Goal: Task Accomplishment & Management: Manage account settings

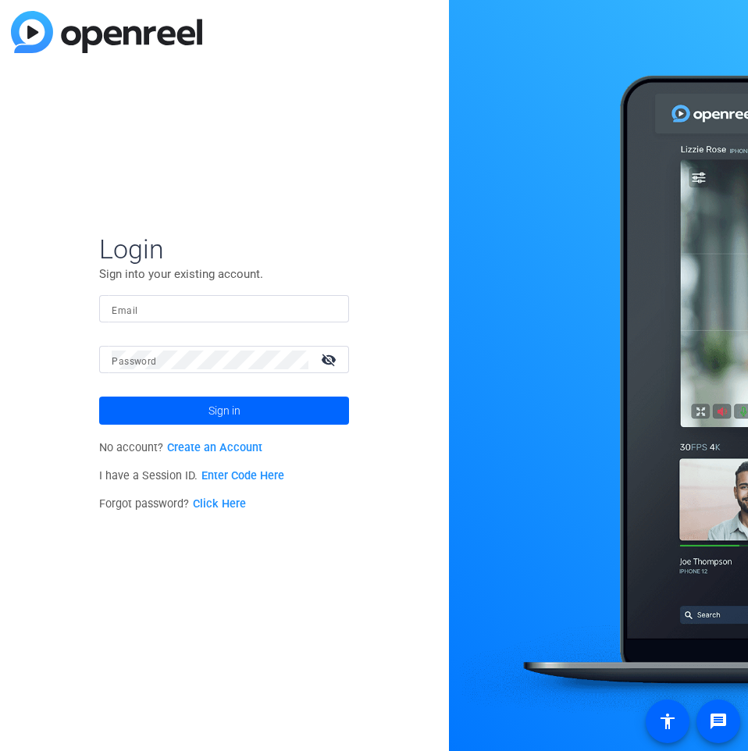
click at [175, 306] on input "Email" at bounding box center [224, 309] width 225 height 19
type input "[PERSON_NAME][EMAIL_ADDRESS][PERSON_NAME][PERSON_NAME][DOMAIN_NAME]"
click at [99, 397] on button "Sign in" at bounding box center [224, 411] width 250 height 28
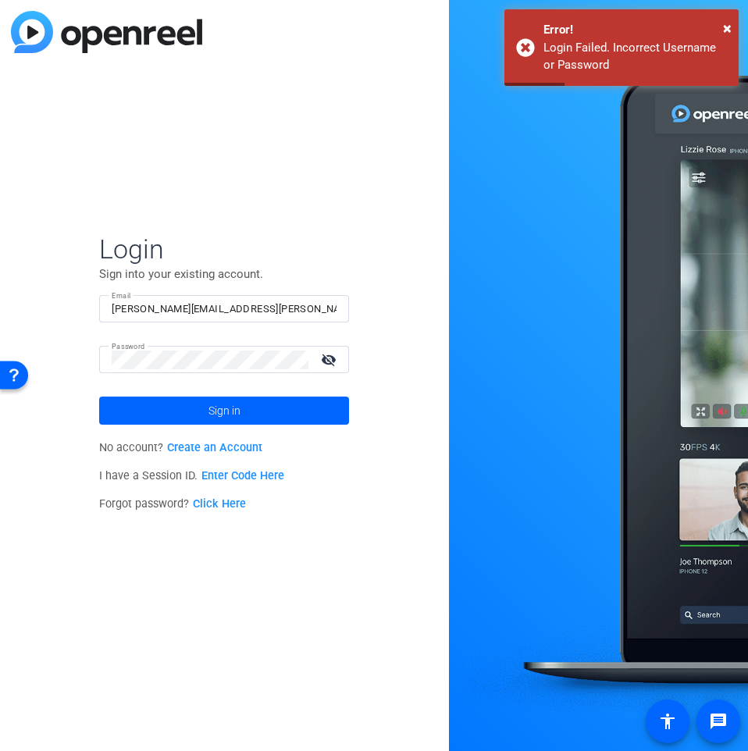
click at [195, 347] on div at bounding box center [210, 359] width 197 height 27
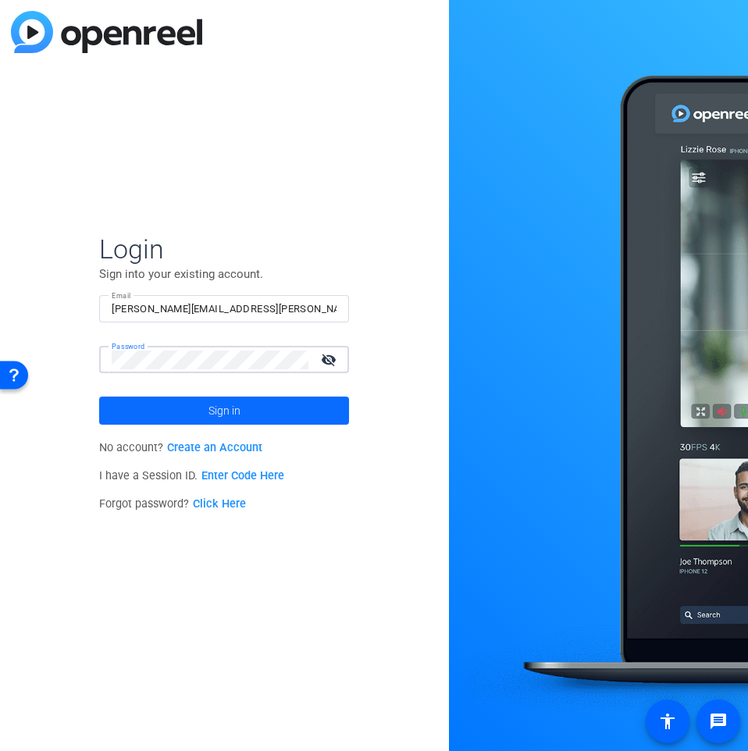
click at [99, 397] on button "Sign in" at bounding box center [224, 411] width 250 height 28
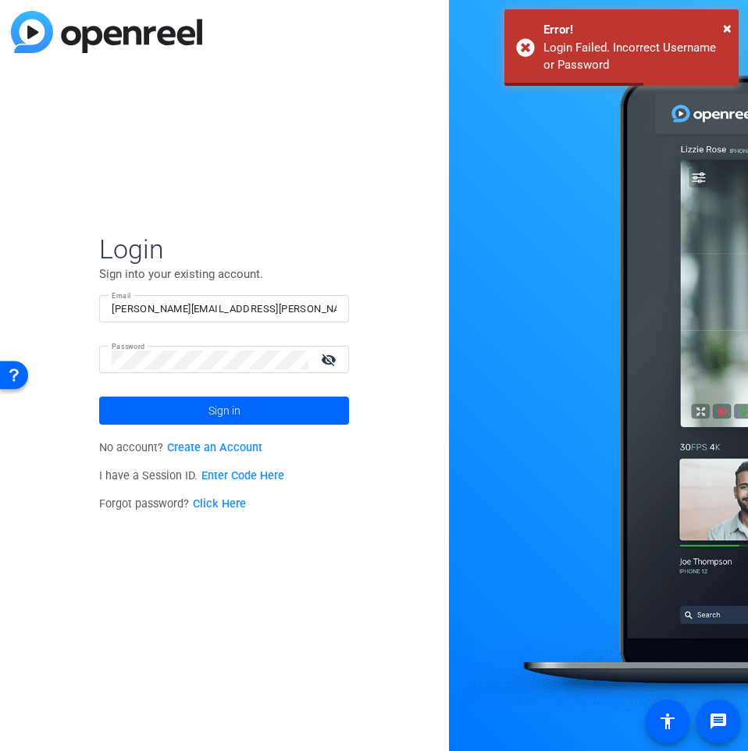
click at [205, 500] on link "Click Here" at bounding box center [219, 503] width 53 height 13
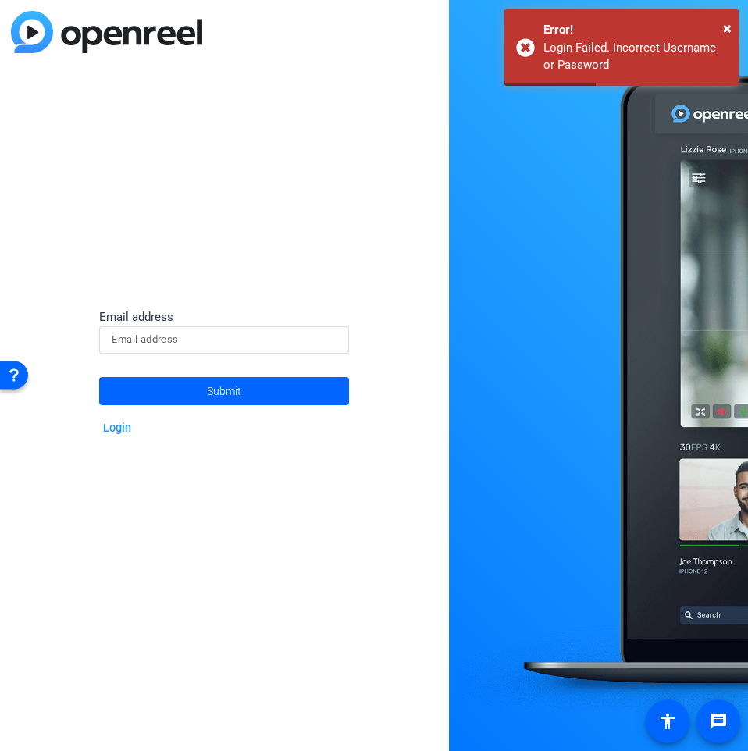
click at [232, 312] on div "Email address" at bounding box center [224, 317] width 250 height 18
click at [244, 335] on input at bounding box center [224, 339] width 225 height 19
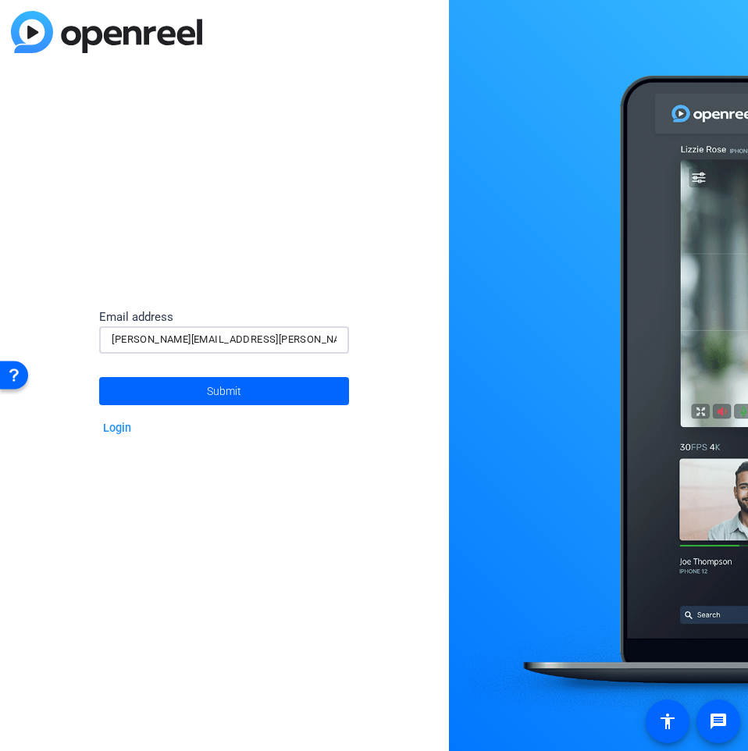
type input "[PERSON_NAME][EMAIL_ADDRESS][PERSON_NAME][PERSON_NAME][DOMAIN_NAME]"
click at [99, 377] on button "Submit" at bounding box center [224, 391] width 250 height 28
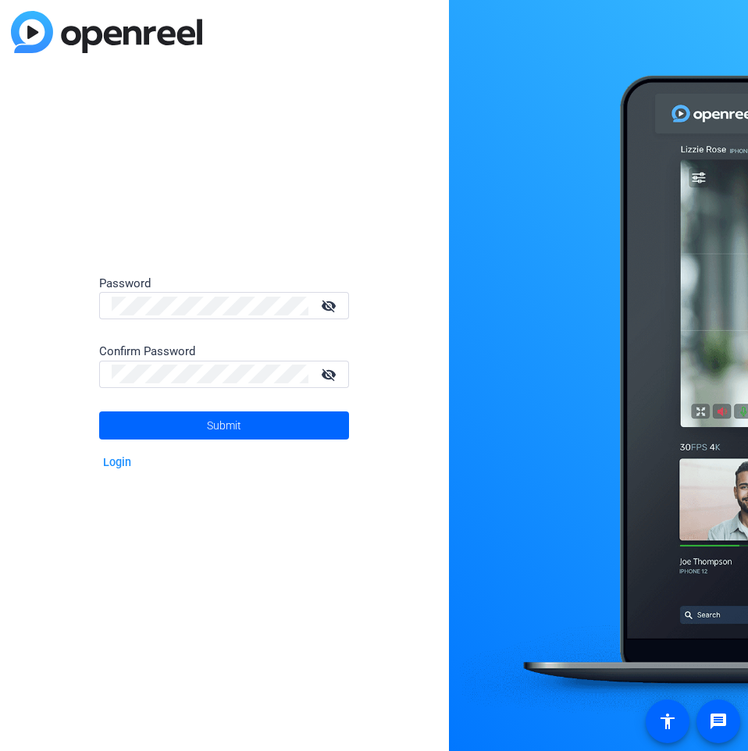
click at [175, 294] on div at bounding box center [210, 305] width 197 height 27
click button "Submit" at bounding box center [224, 426] width 250 height 28
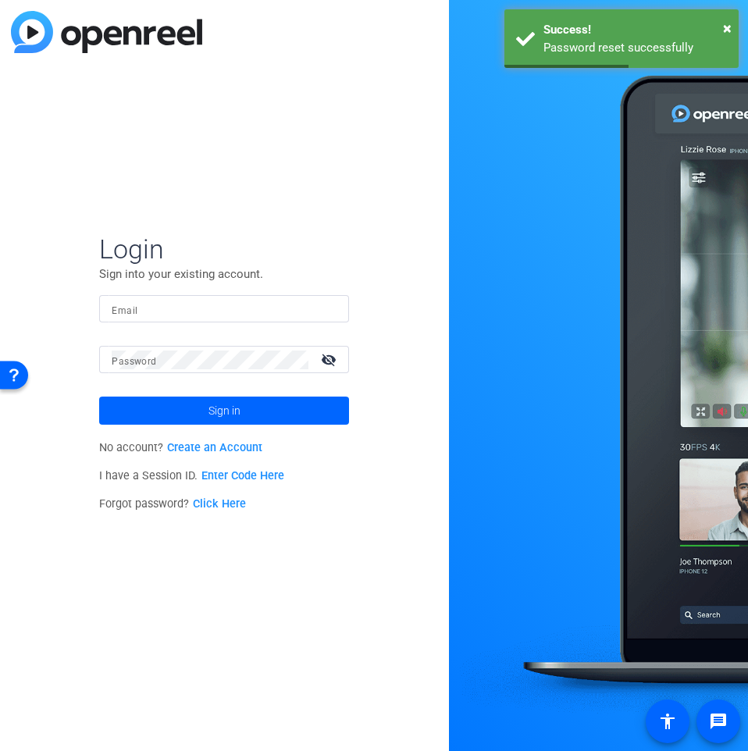
click at [118, 305] on mat-label "Email" at bounding box center [125, 310] width 26 height 11
click at [118, 305] on input "Email" at bounding box center [224, 309] width 225 height 19
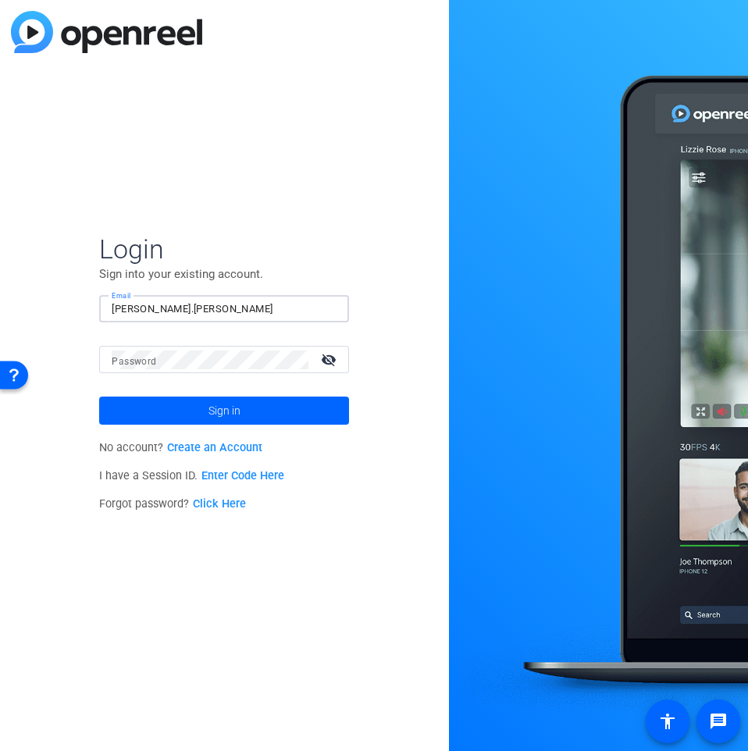
type input "[PERSON_NAME][EMAIL_ADDRESS][PERSON_NAME][PERSON_NAME][DOMAIN_NAME]"
click at [99, 397] on button "Sign in" at bounding box center [224, 411] width 250 height 28
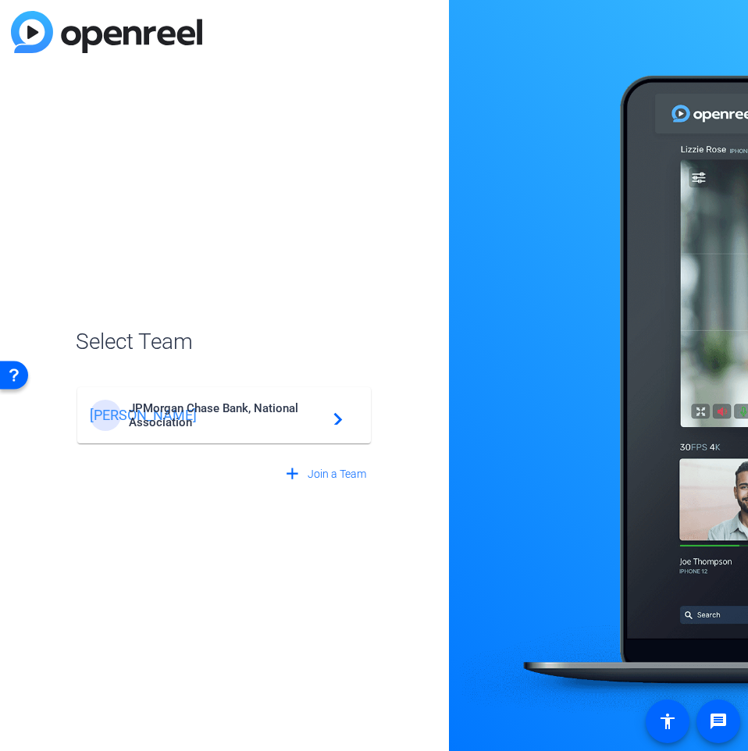
click at [205, 404] on span "JPMorgan Chase Bank, National Association" at bounding box center [226, 415] width 195 height 28
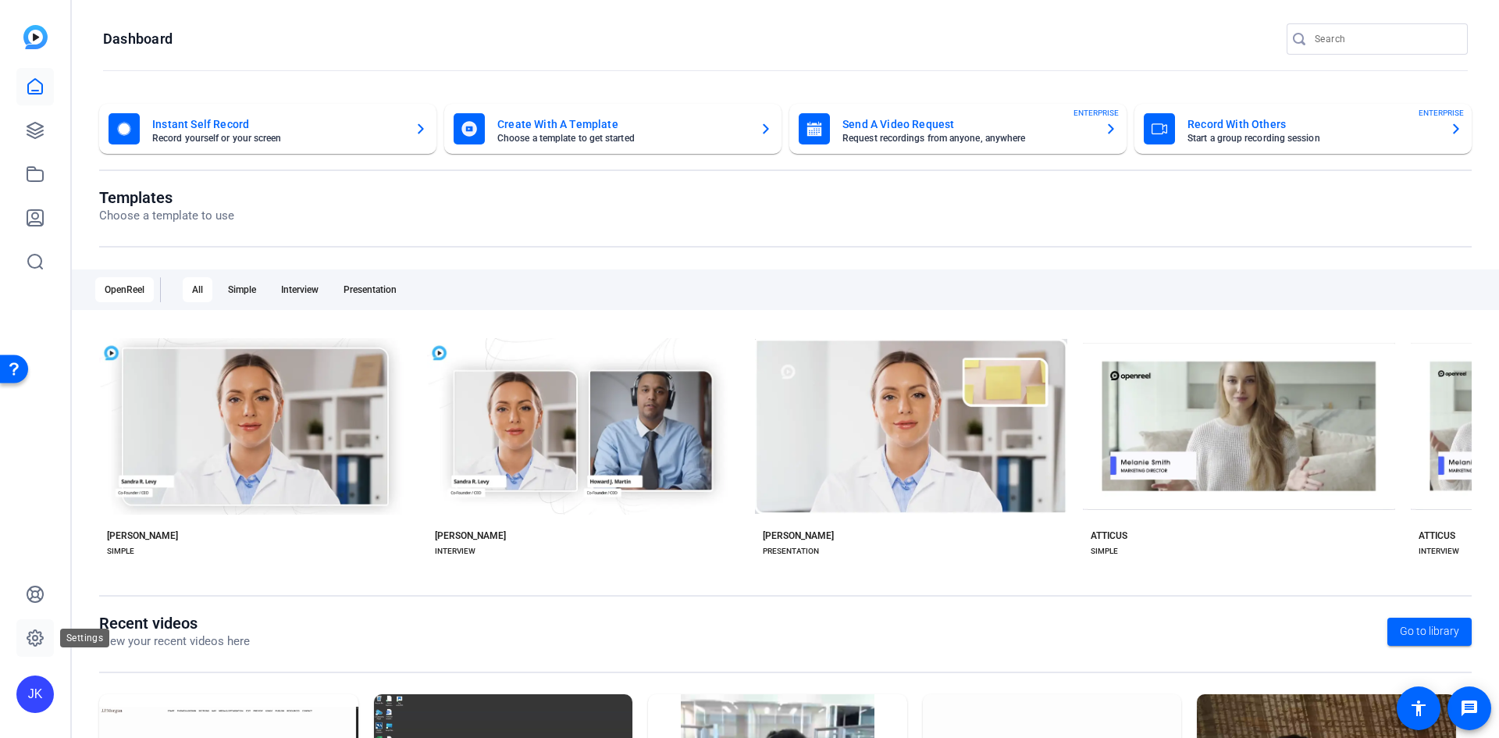
click at [36, 644] on icon at bounding box center [35, 638] width 16 height 16
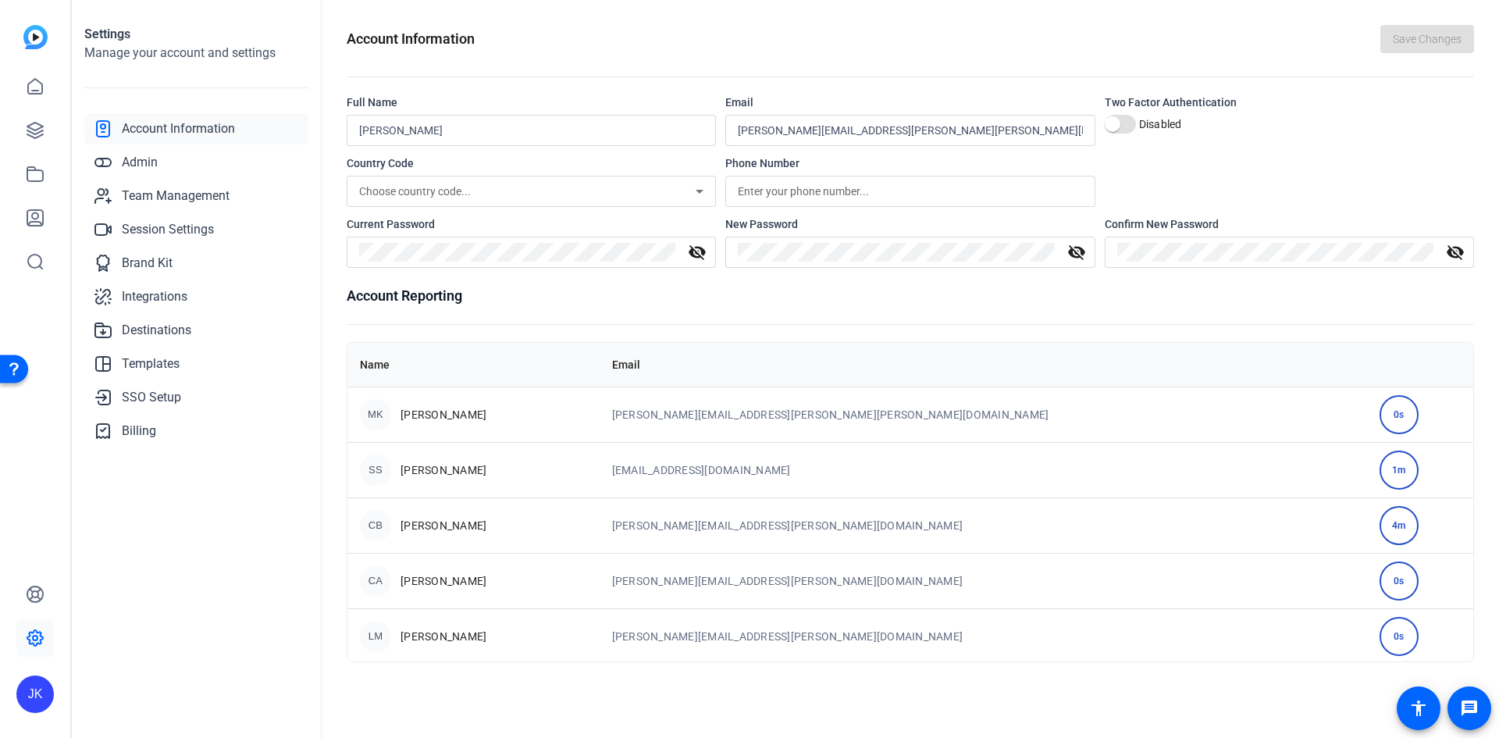
click at [747, 428] on td "[PERSON_NAME][EMAIL_ADDRESS][PERSON_NAME][PERSON_NAME][DOMAIN_NAME]" at bounding box center [984, 414] width 768 height 55
click at [139, 418] on link "Billing" at bounding box center [196, 430] width 224 height 31
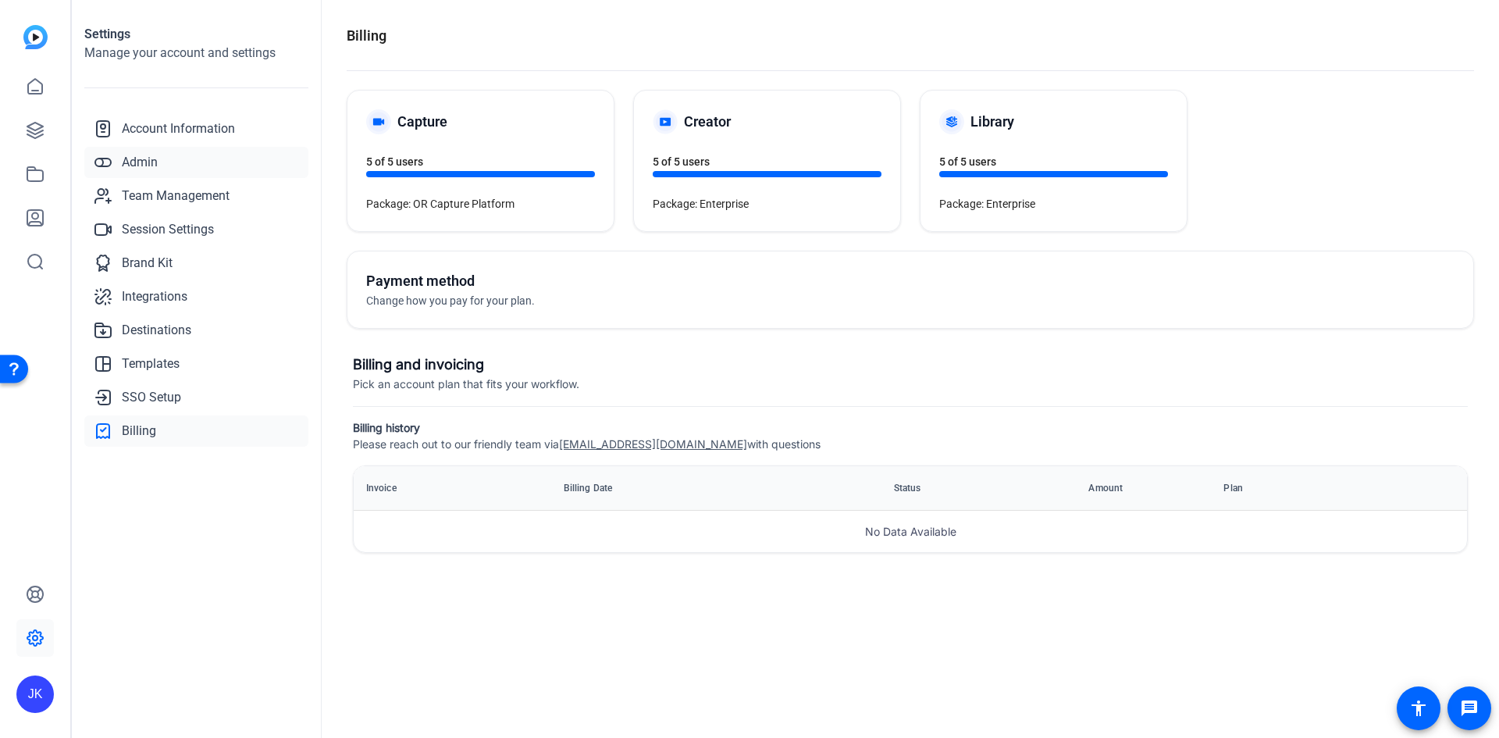
click at [150, 161] on span "Admin" at bounding box center [140, 162] width 36 height 19
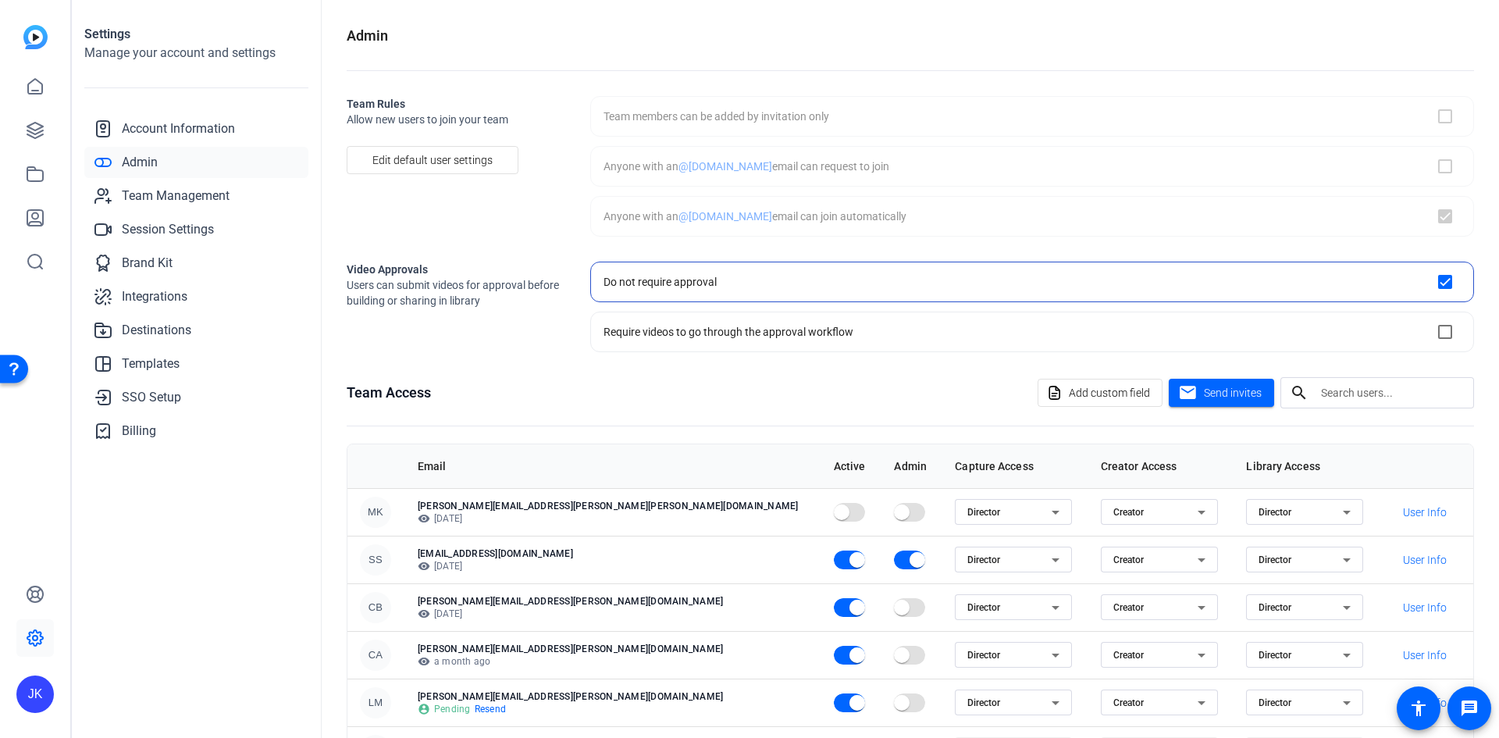
checkbox input "true"
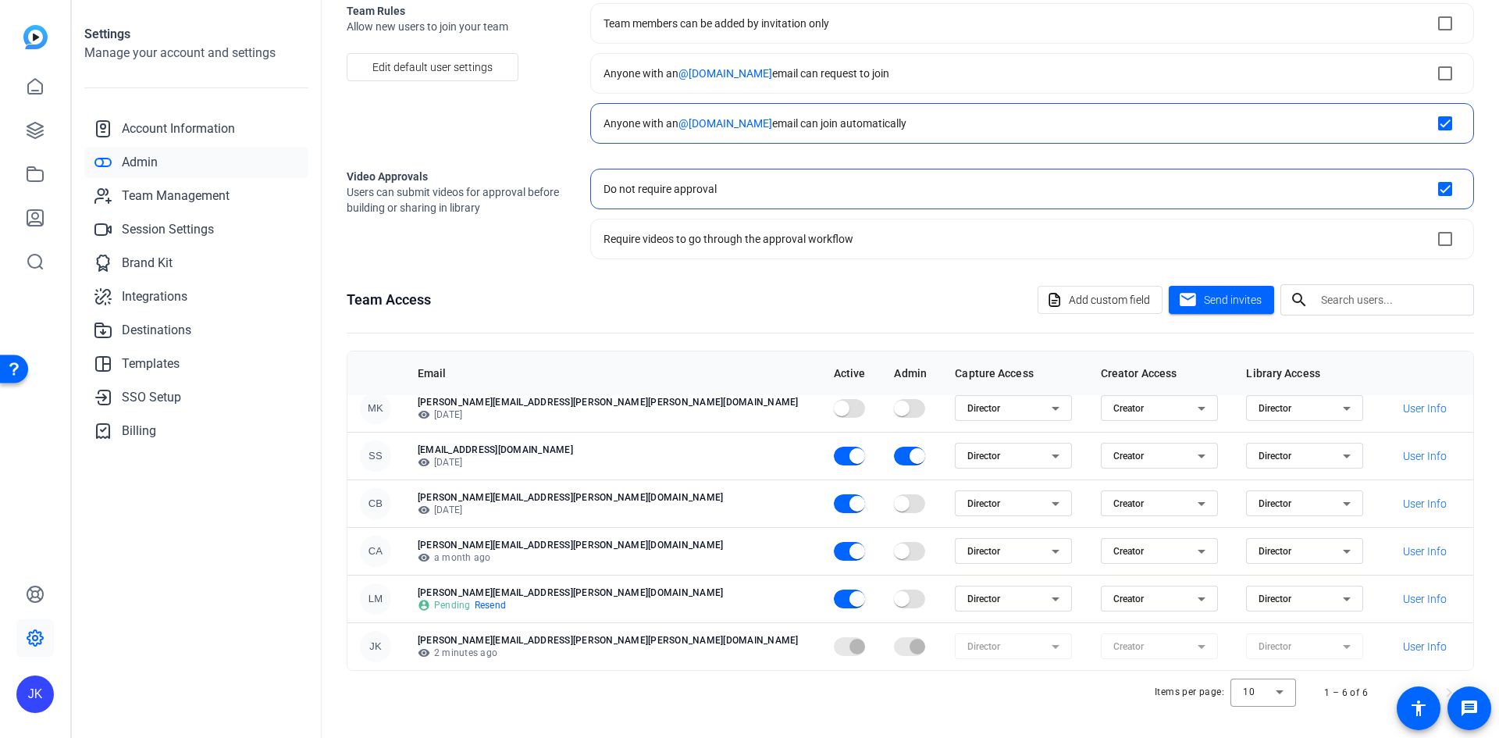
scroll to position [94, 0]
click at [480, 639] on p "[PERSON_NAME][EMAIL_ADDRESS][PERSON_NAME][PERSON_NAME][DOMAIN_NAME]" at bounding box center [613, 639] width 391 height 12
click at [747, 451] on span "button" at bounding box center [857, 454] width 31 height 31
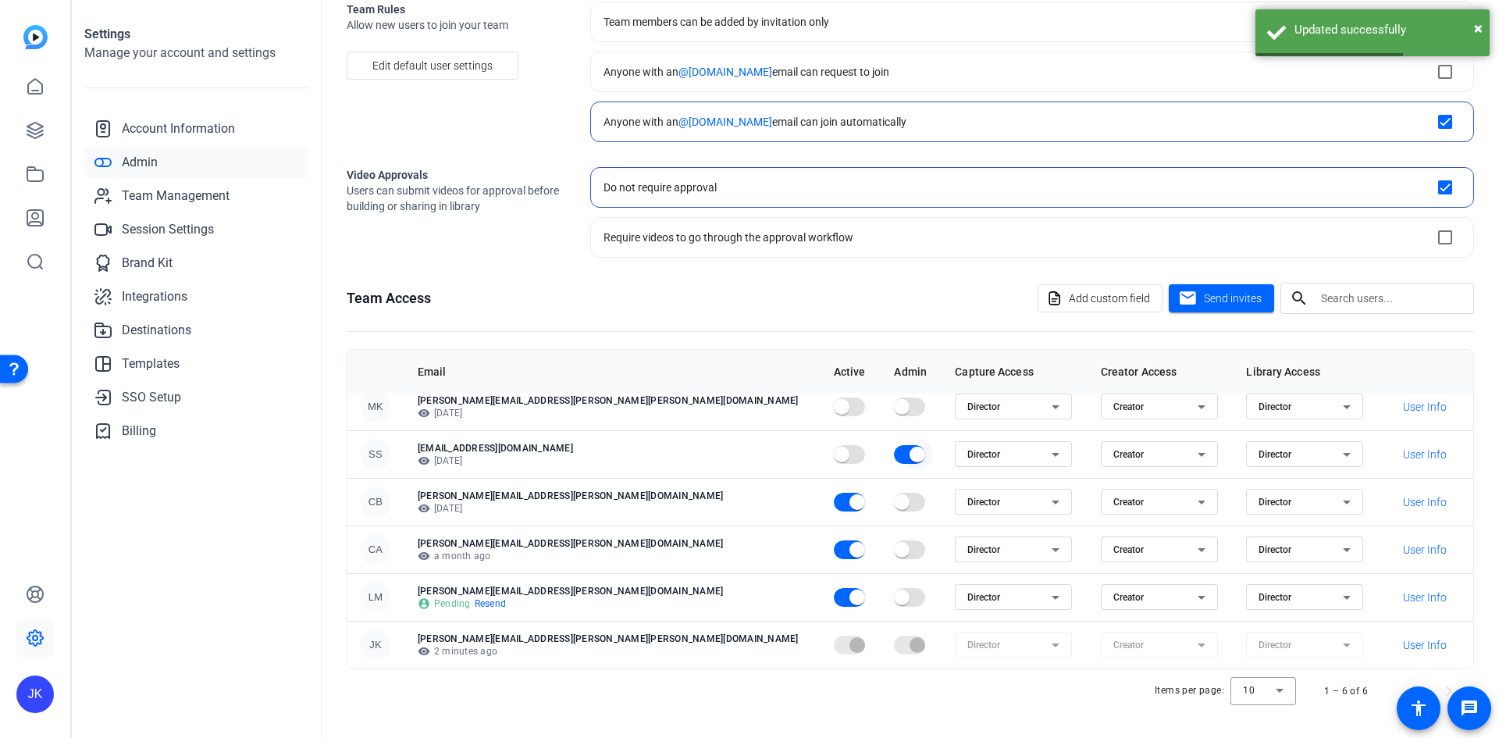
click at [747, 450] on span "button" at bounding box center [909, 454] width 31 height 19
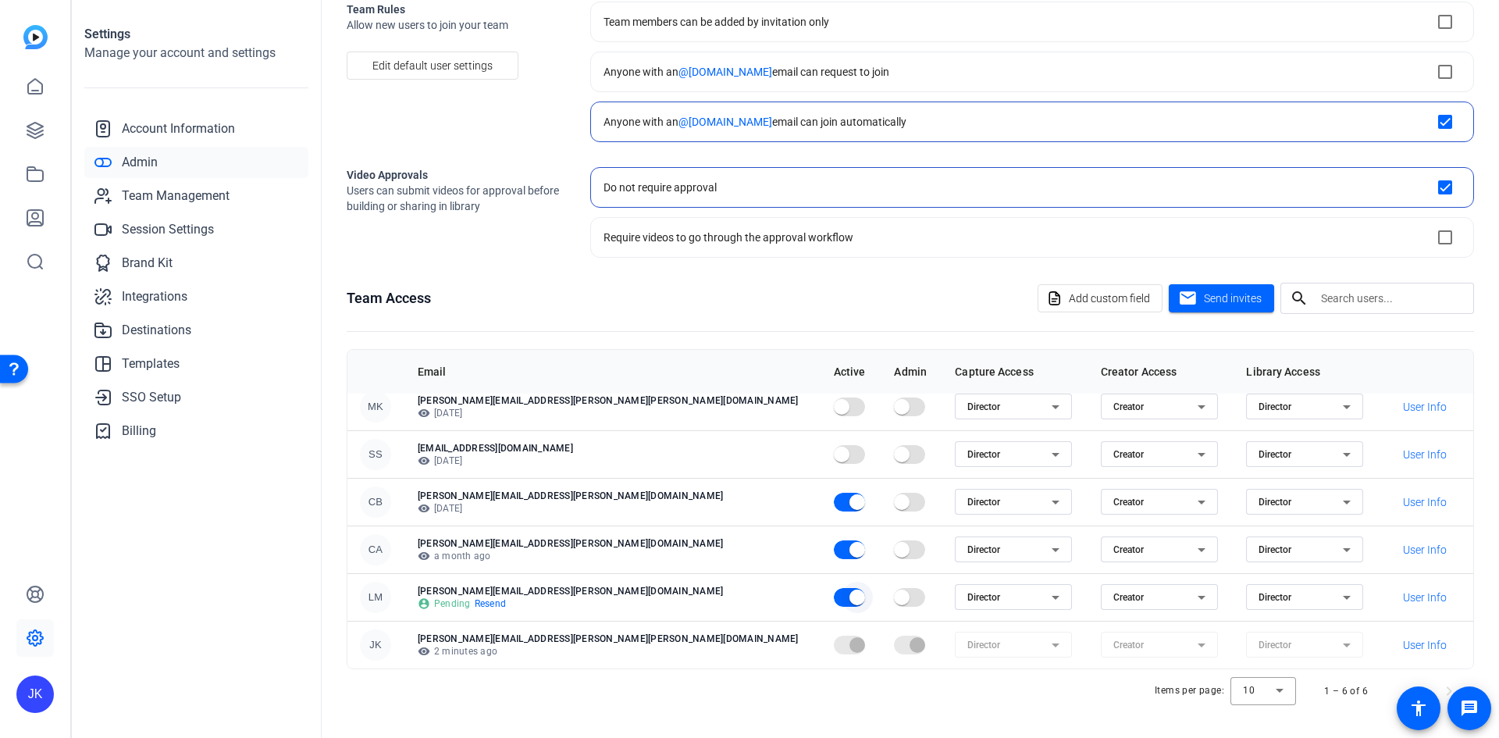
click at [747, 601] on span "button" at bounding box center [849, 597] width 31 height 19
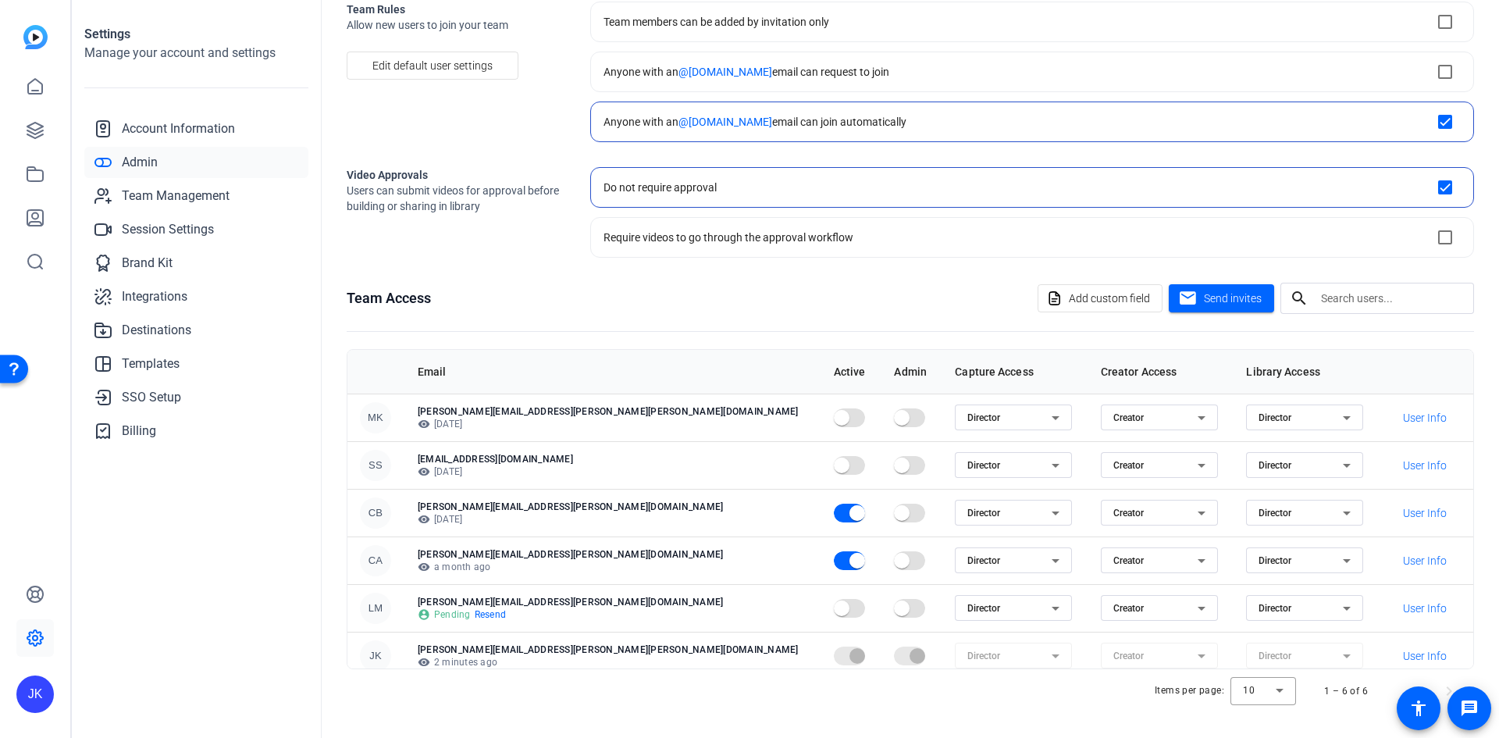
scroll to position [0, 0]
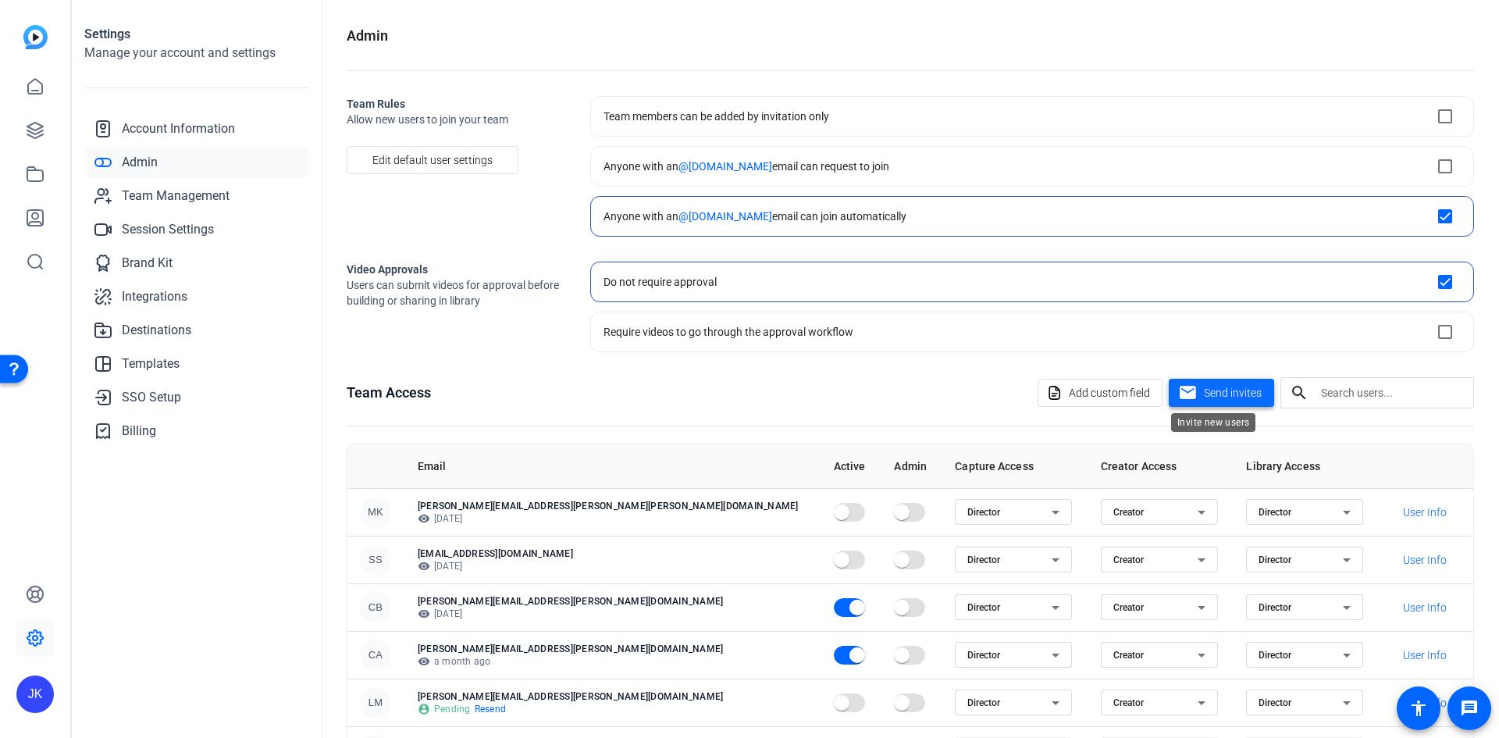
click at [747, 397] on span "Send invites" at bounding box center [1233, 393] width 58 height 16
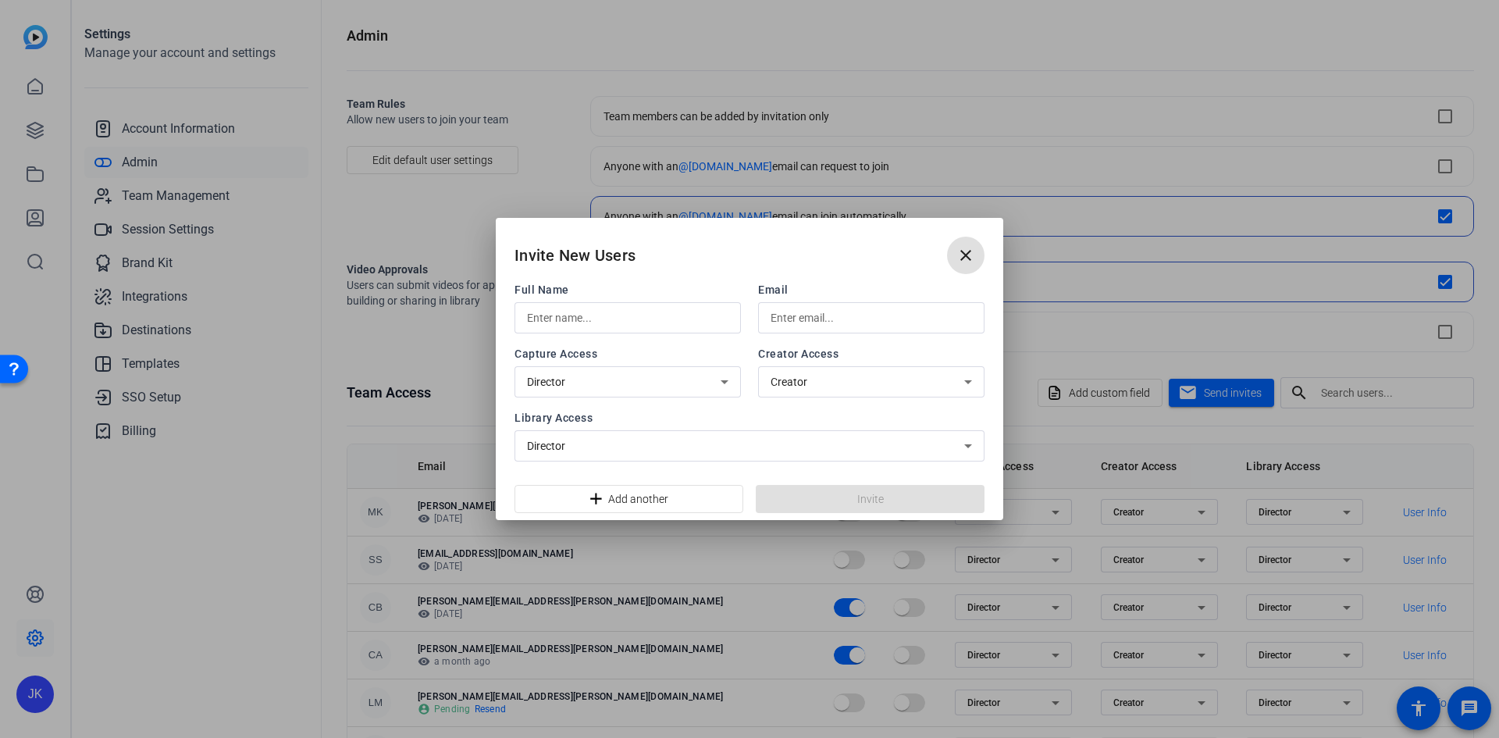
click at [586, 306] on div at bounding box center [627, 317] width 201 height 31
click at [747, 460] on div "Director" at bounding box center [749, 445] width 445 height 31
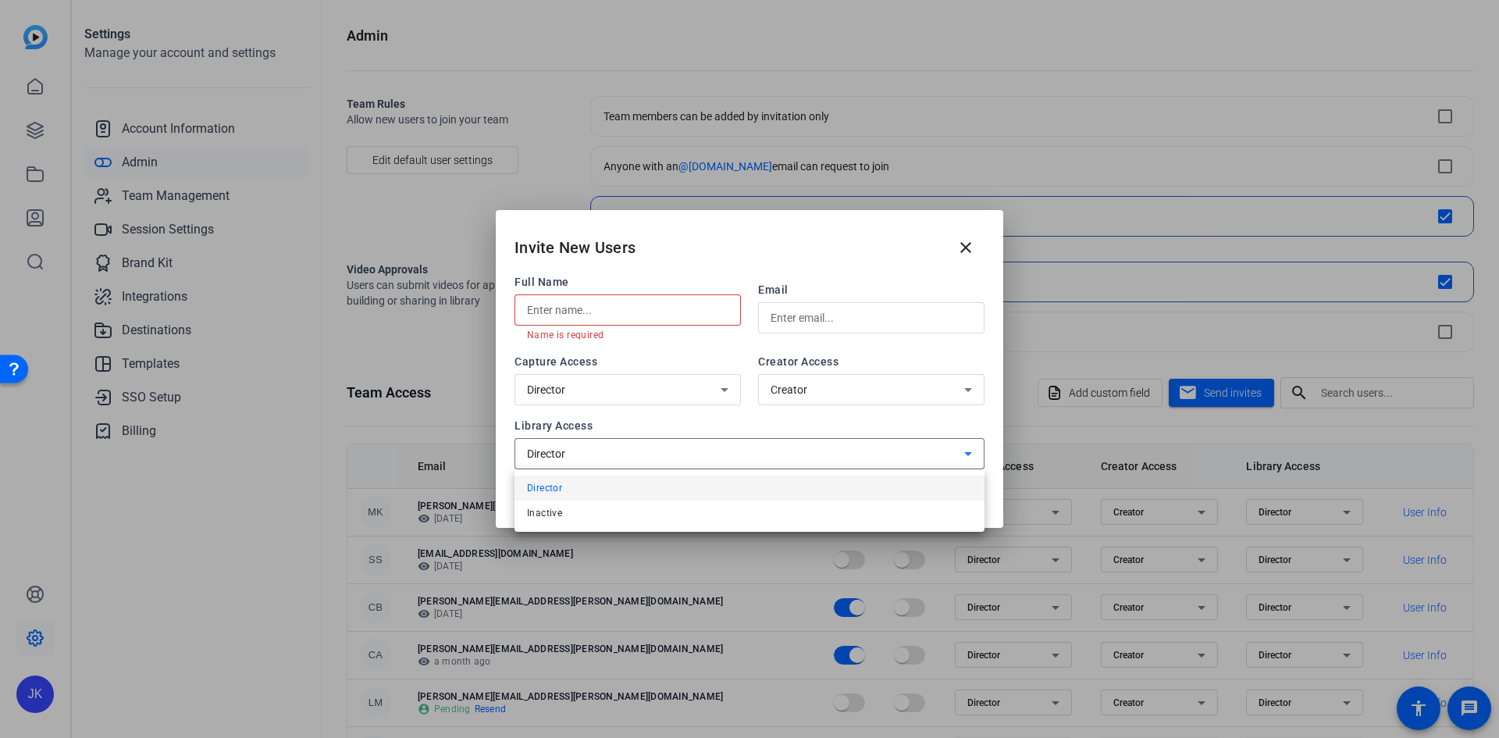
click at [747, 458] on div at bounding box center [749, 369] width 1499 height 738
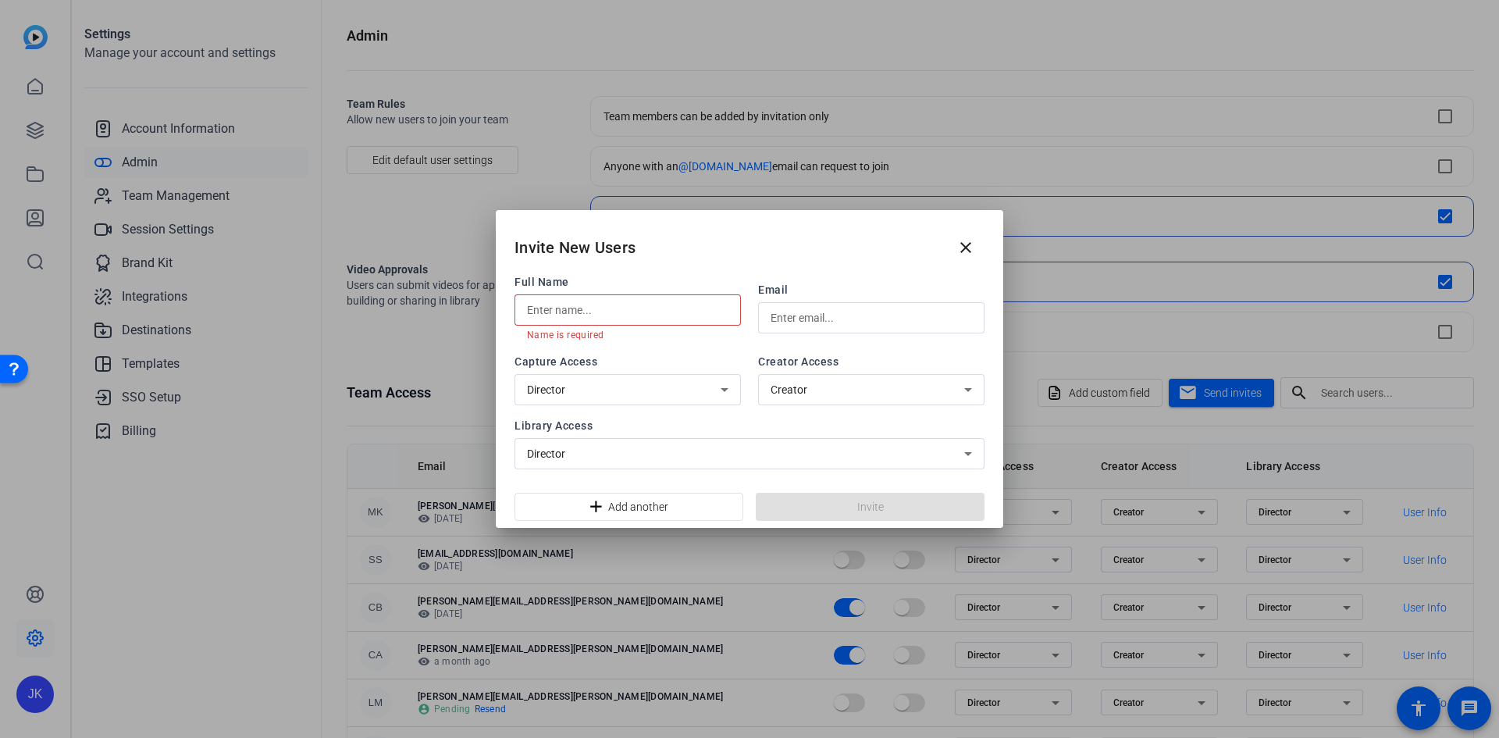
click at [608, 305] on input "text" at bounding box center [627, 310] width 201 height 19
click at [535, 345] on div "Full Name Name is required Email Capture Access Director Creator Access Creator…" at bounding box center [750, 371] width 470 height 195
click at [747, 315] on input "text" at bounding box center [871, 317] width 201 height 19
paste input "[PERSON_NAME][EMAIL_ADDRESS][PERSON_NAME][DOMAIN_NAME]"
type input "[PERSON_NAME][EMAIL_ADDRESS][PERSON_NAME][DOMAIN_NAME]"
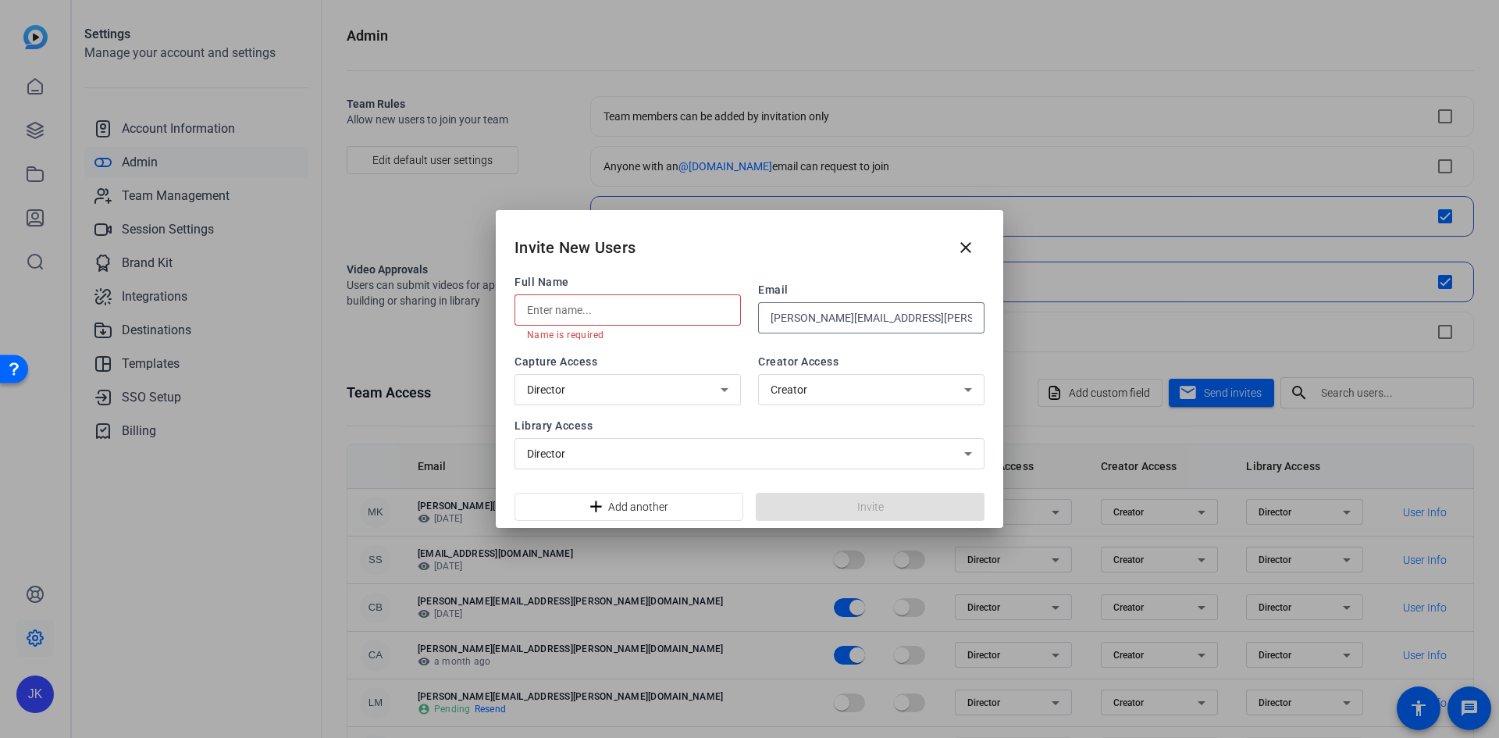
click at [654, 318] on input "text" at bounding box center [627, 310] width 201 height 19
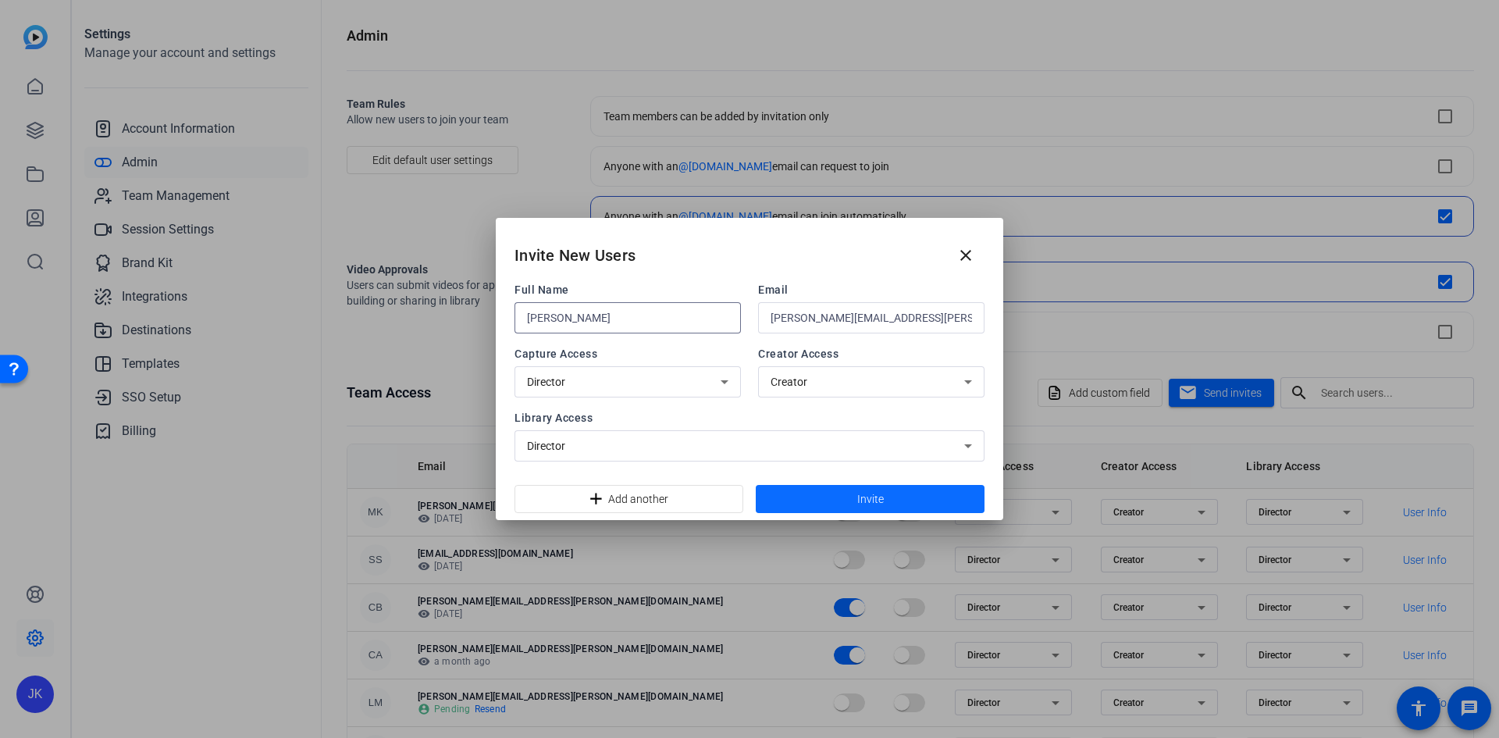
type input "[PERSON_NAME]"
click at [747, 500] on span at bounding box center [870, 498] width 229 height 37
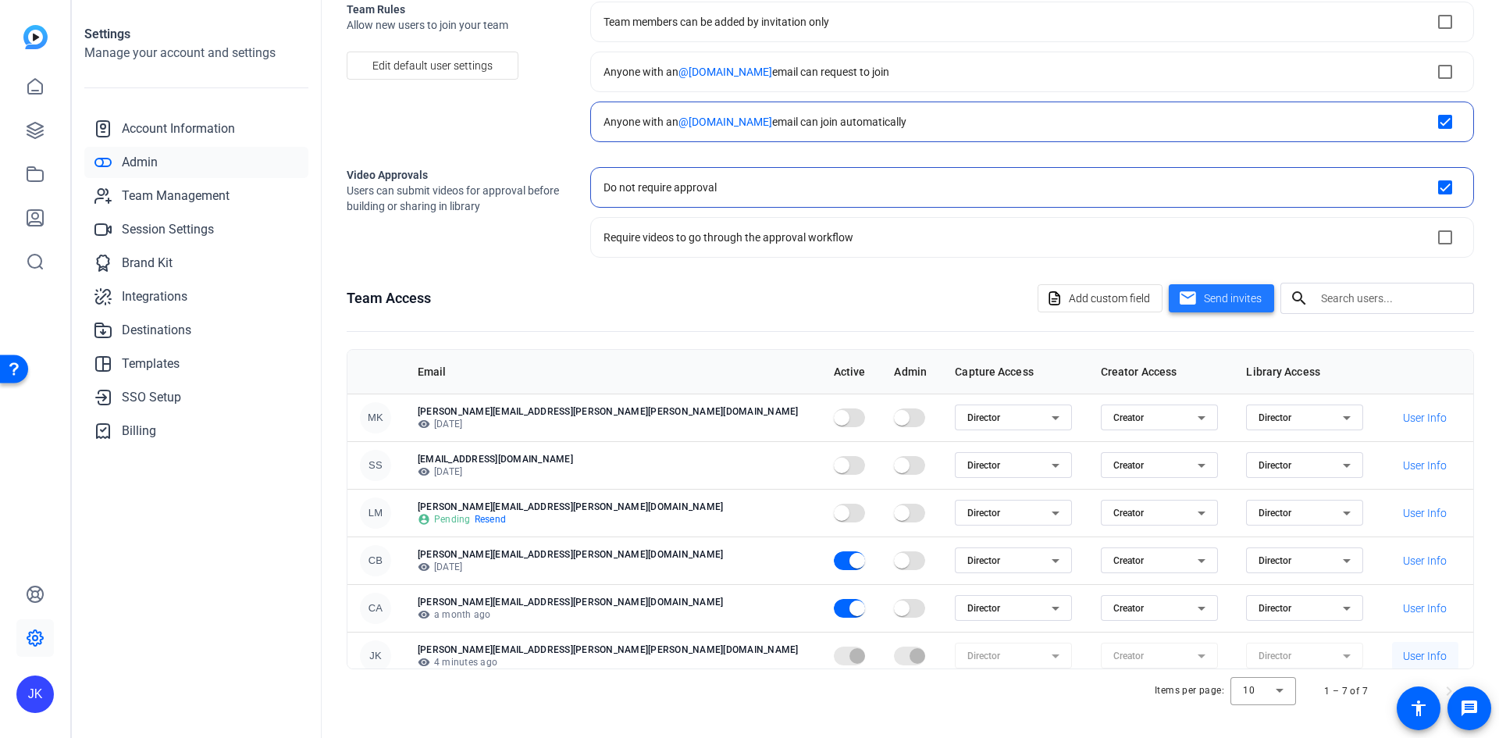
scroll to position [59, 0]
